Goal: Complete application form

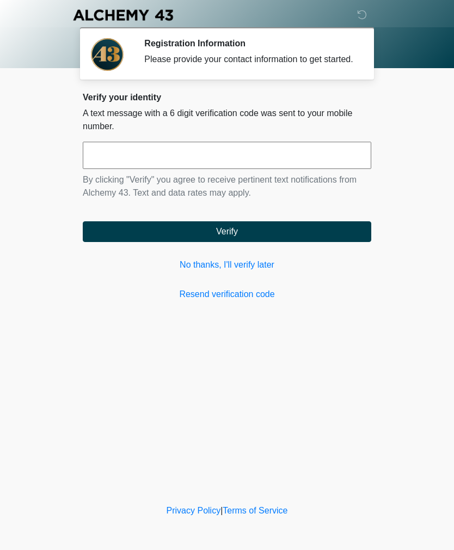
click at [260, 301] on link "Resend verification code" at bounding box center [227, 294] width 289 height 13
click at [331, 163] on input "text" at bounding box center [227, 155] width 289 height 27
type input "******"
click at [325, 236] on button "Verify" at bounding box center [227, 231] width 289 height 21
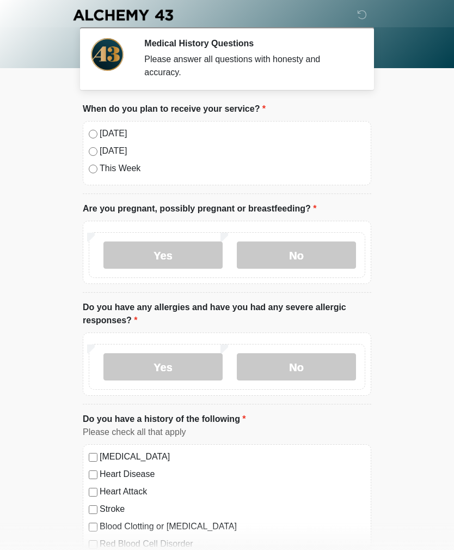
click at [335, 250] on label "No" at bounding box center [296, 254] width 119 height 27
click at [338, 358] on label "No" at bounding box center [296, 366] width 119 height 27
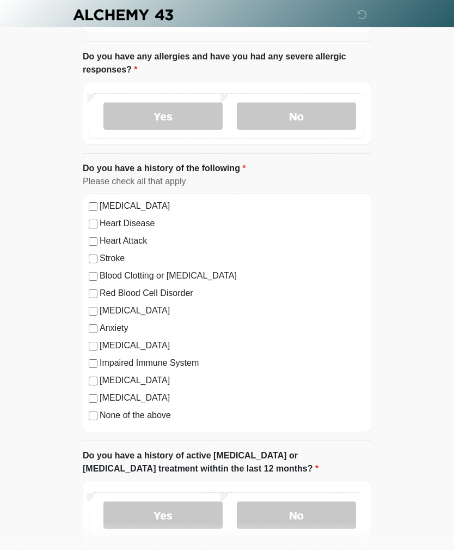
scroll to position [252, 0]
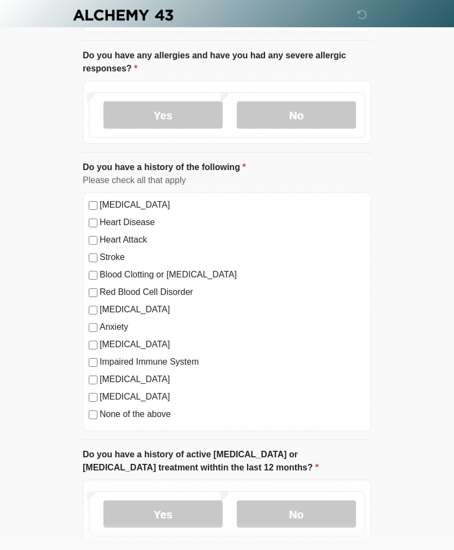
click at [299, 508] on label "No" at bounding box center [296, 513] width 119 height 27
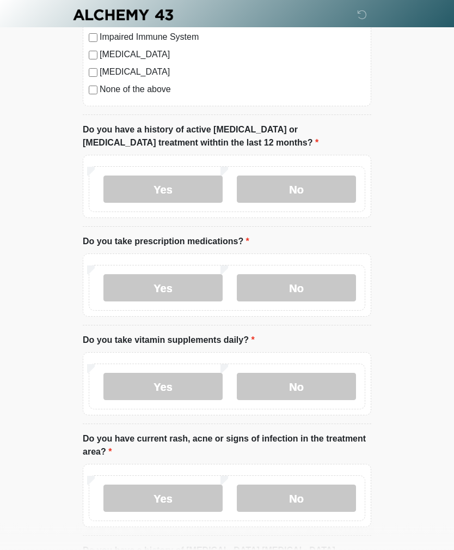
scroll to position [590, 0]
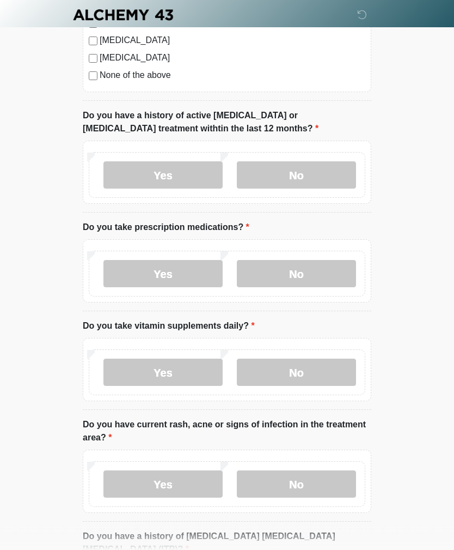
click at [189, 271] on label "Yes" at bounding box center [163, 273] width 119 height 27
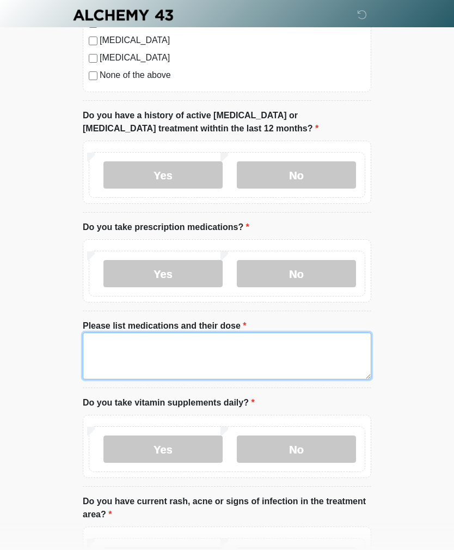
click at [228, 356] on textarea "Please list medications and their dose" at bounding box center [227, 355] width 289 height 47
type textarea "**********"
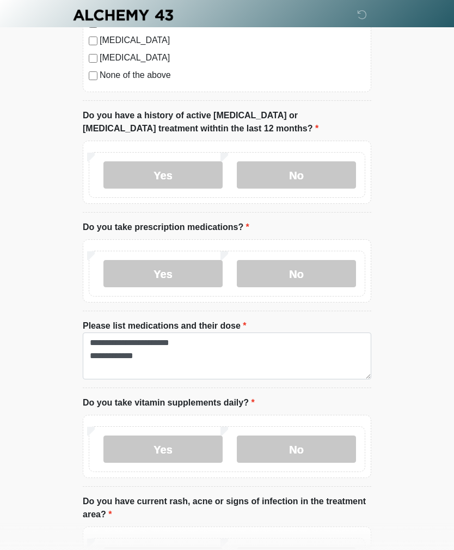
click at [323, 456] on label "No" at bounding box center [296, 448] width 119 height 27
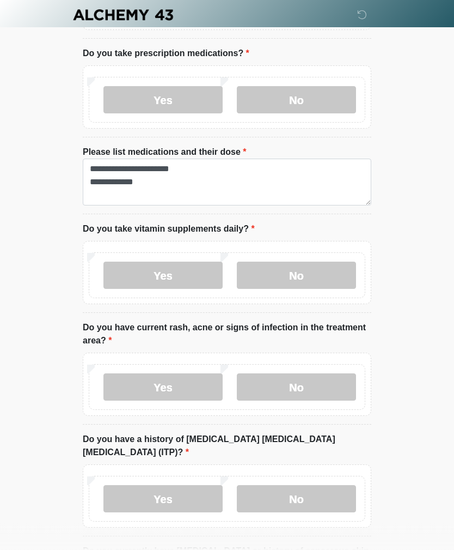
click at [330, 377] on label "No" at bounding box center [296, 387] width 119 height 27
click at [328, 485] on label "No" at bounding box center [296, 498] width 119 height 27
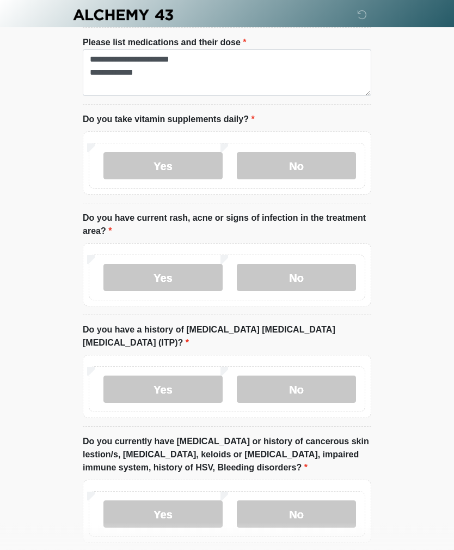
scroll to position [875, 0]
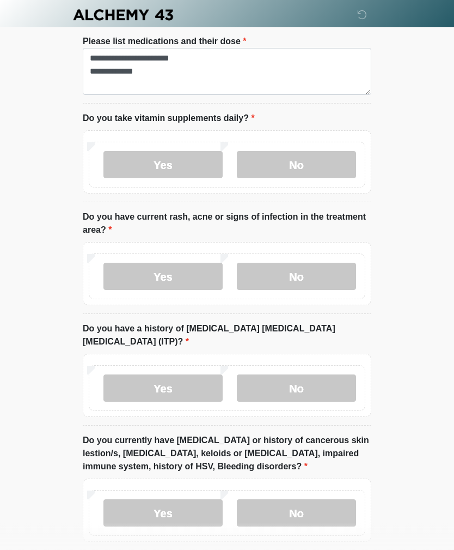
click at [338, 500] on label "No" at bounding box center [296, 513] width 119 height 27
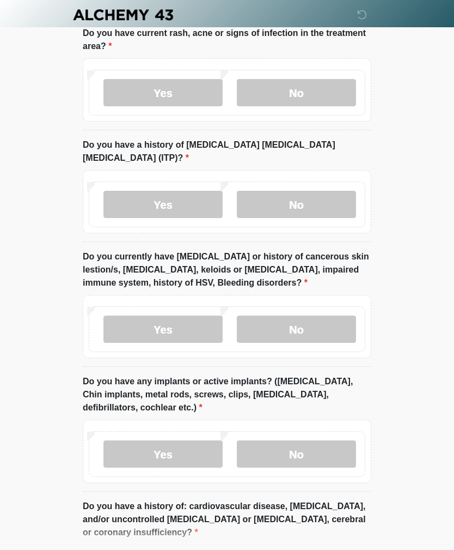
scroll to position [1059, 0]
click at [319, 440] on label "No" at bounding box center [296, 453] width 119 height 27
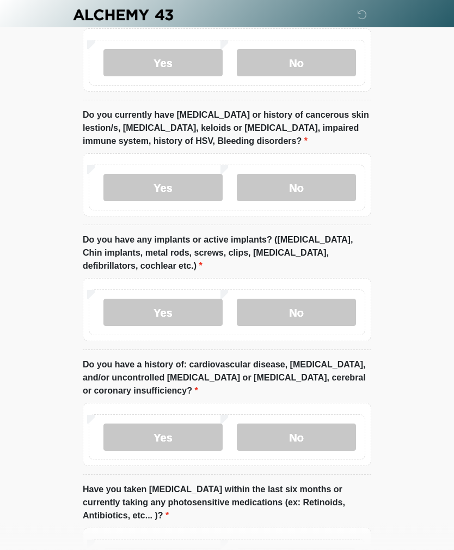
scroll to position [1247, 0]
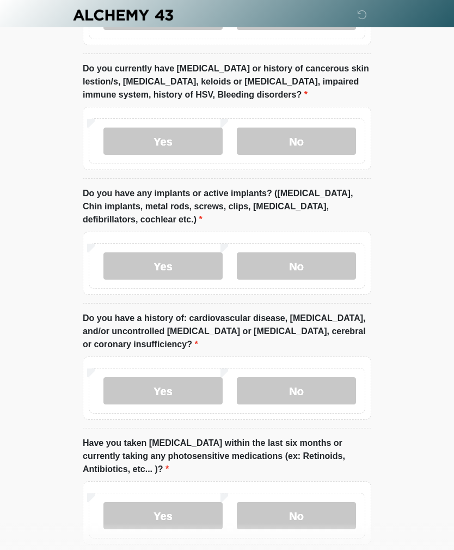
click at [330, 368] on div "Yes No" at bounding box center [227, 391] width 277 height 46
click at [331, 377] on label "No" at bounding box center [296, 390] width 119 height 27
click at [334, 493] on div "Yes No" at bounding box center [227, 516] width 277 height 46
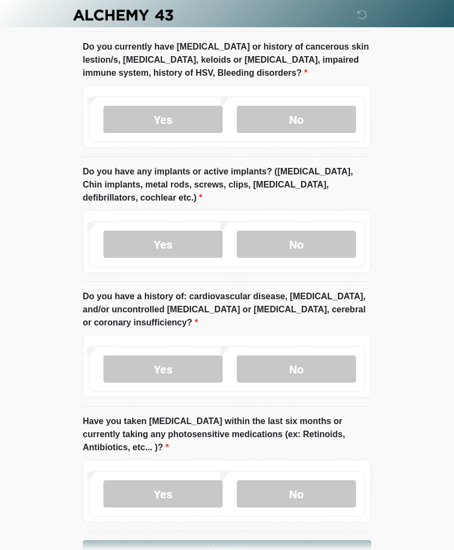
scroll to position [1287, 0]
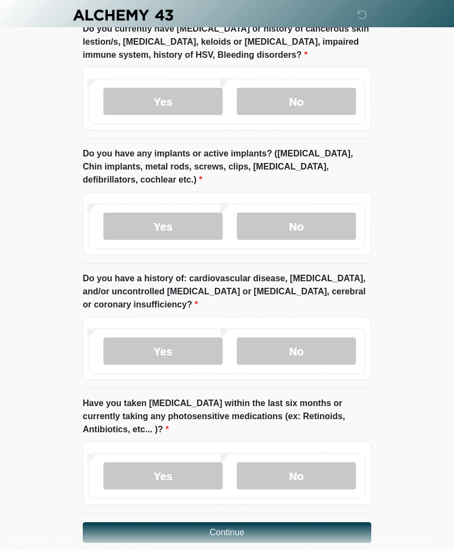
click at [335, 462] on label "No" at bounding box center [296, 475] width 119 height 27
click at [338, 522] on button "Continue" at bounding box center [227, 532] width 289 height 21
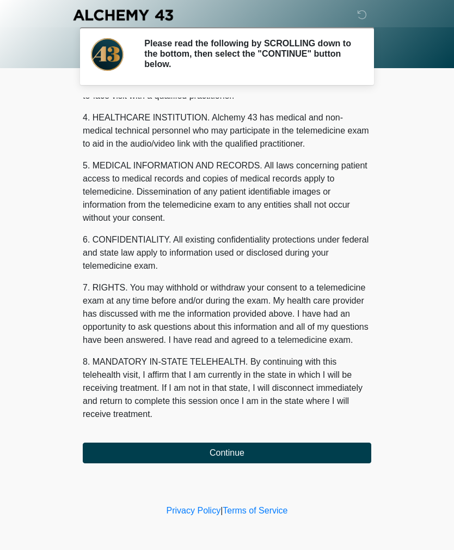
scroll to position [300, 0]
click at [335, 451] on button "Continue" at bounding box center [227, 452] width 289 height 21
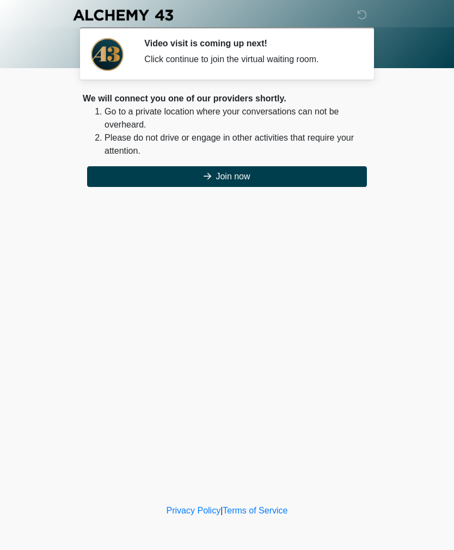
click at [337, 173] on button "Join now" at bounding box center [227, 176] width 280 height 21
click at [330, 176] on button "Join now" at bounding box center [227, 176] width 280 height 21
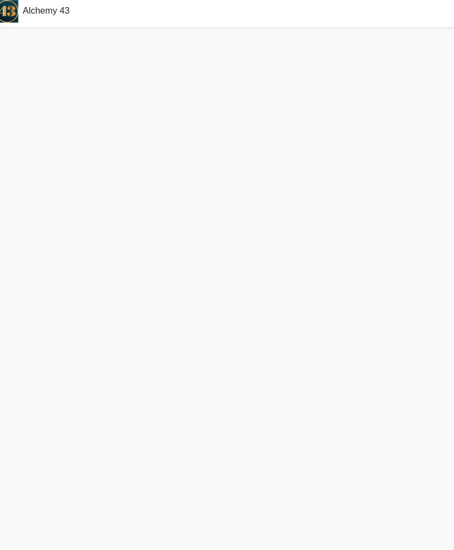
scroll to position [25, 0]
